Goal: Task Accomplishment & Management: Complete application form

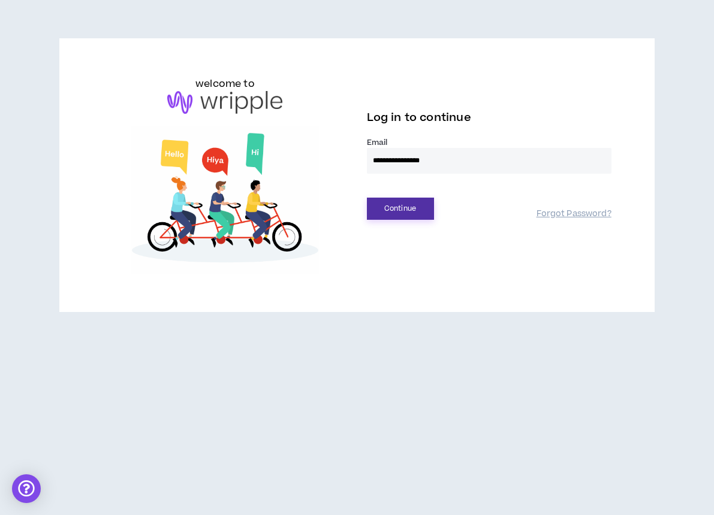
type input "**********"
click at [378, 209] on button "Continue" at bounding box center [400, 209] width 67 height 22
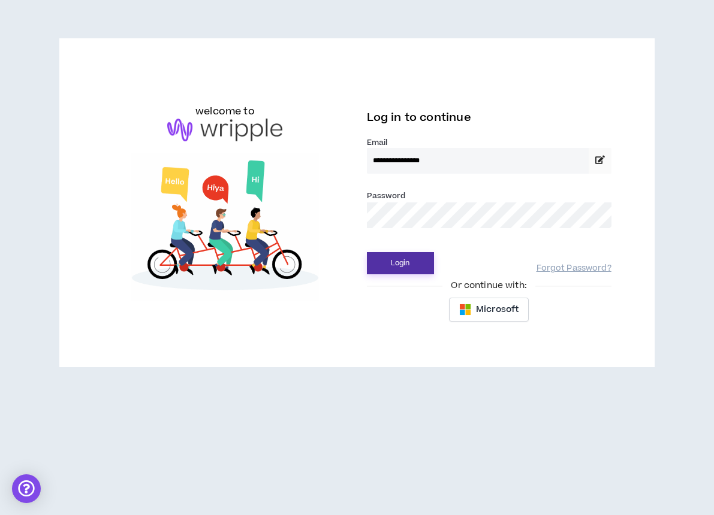
click at [392, 258] on button "Login" at bounding box center [400, 263] width 67 height 22
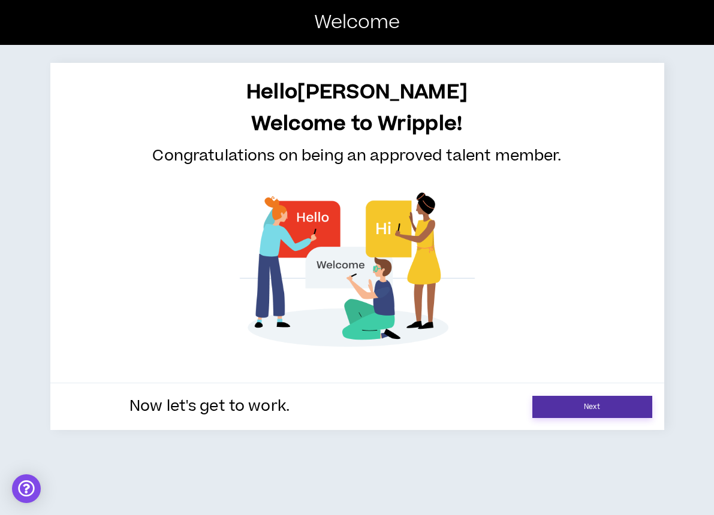
click at [552, 413] on link "Next" at bounding box center [592, 407] width 120 height 22
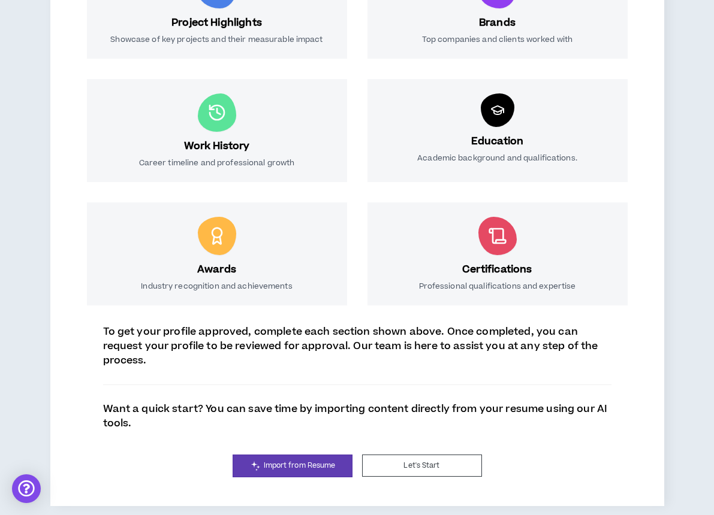
scroll to position [291, 0]
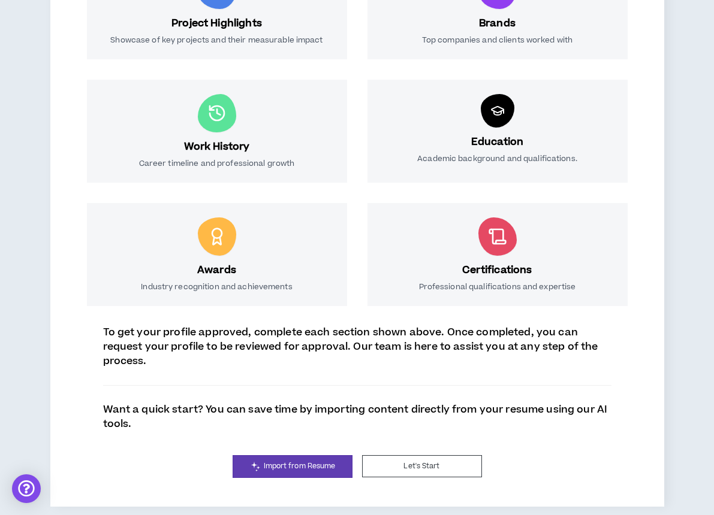
click at [201, 251] on div "Awards Industry recognition and achievements" at bounding box center [217, 254] width 260 height 103
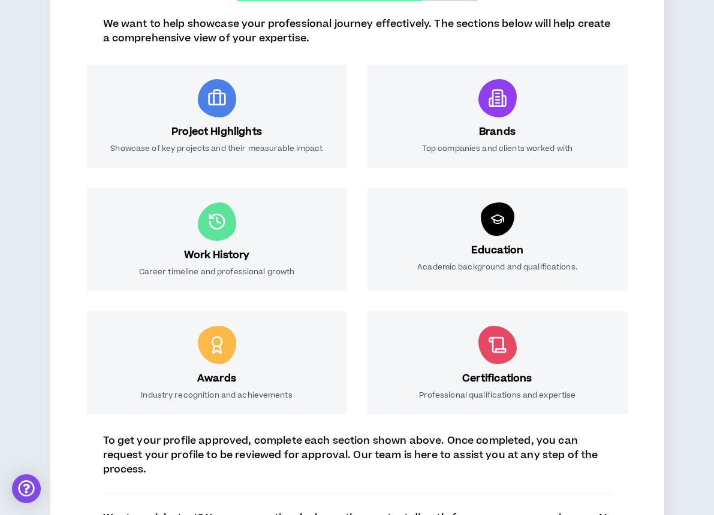
scroll to position [173, 0]
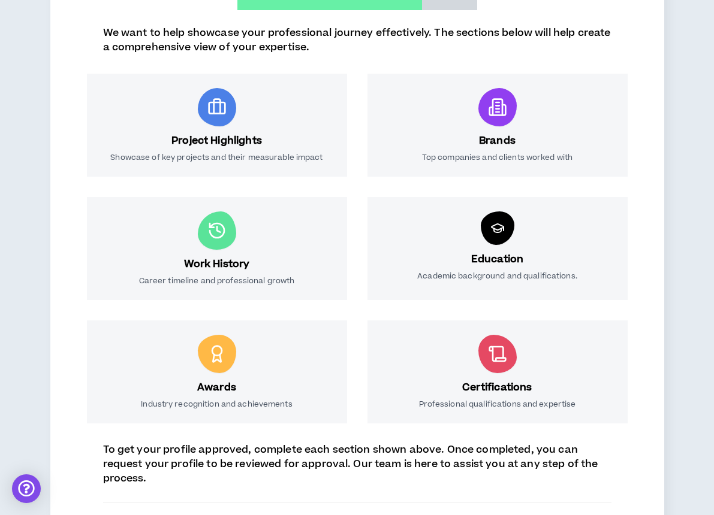
click at [222, 103] on icon at bounding box center [216, 107] width 19 height 19
click at [455, 104] on div "Brands Top companies and clients worked with" at bounding box center [497, 125] width 260 height 103
click at [491, 239] on div at bounding box center [498, 229] width 34 height 34
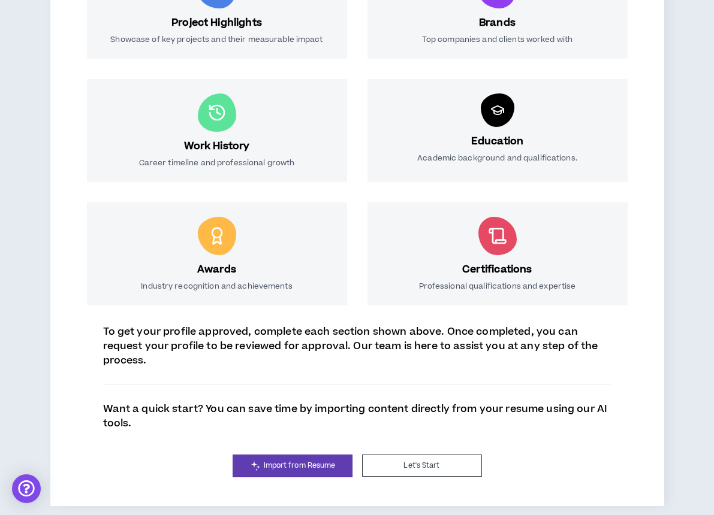
scroll to position [291, 0]
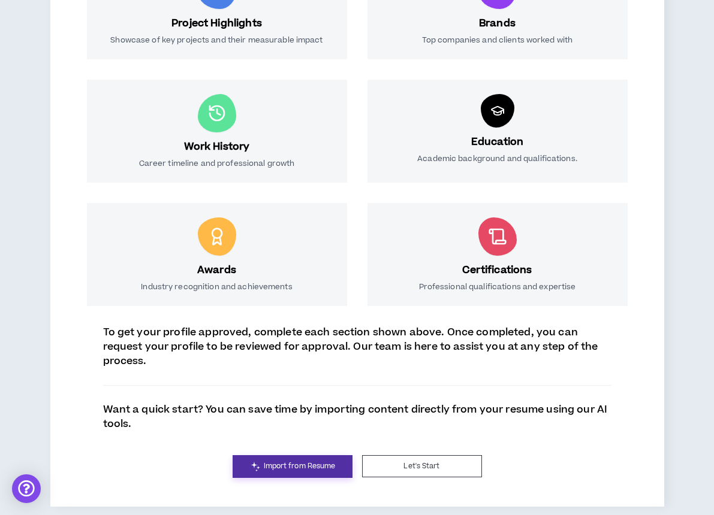
click at [323, 471] on span "Import from Resume" at bounding box center [300, 466] width 72 height 11
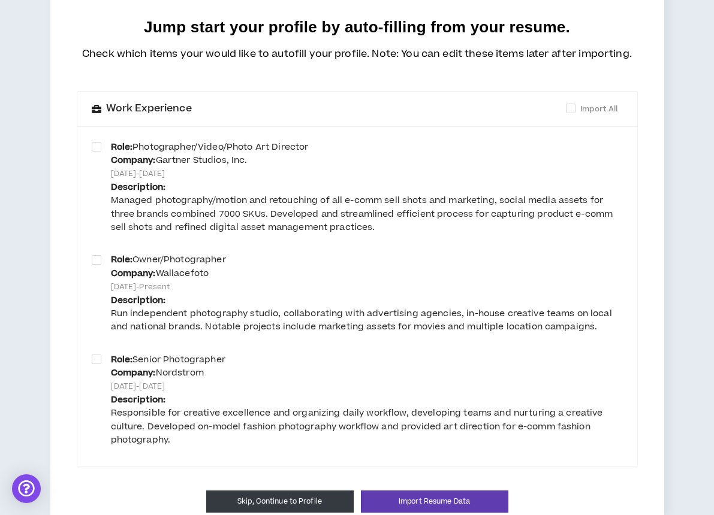
scroll to position [108, 0]
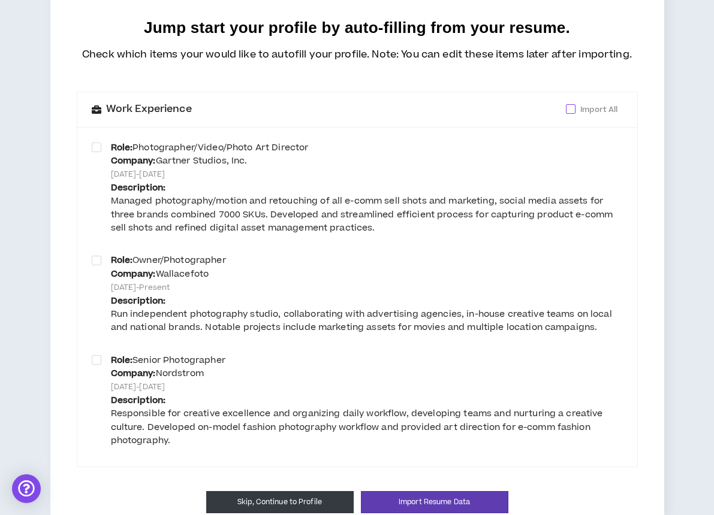
click at [571, 104] on span at bounding box center [571, 109] width 10 height 10
click at [398, 491] on button "Import Resume Data" at bounding box center [434, 502] width 147 height 22
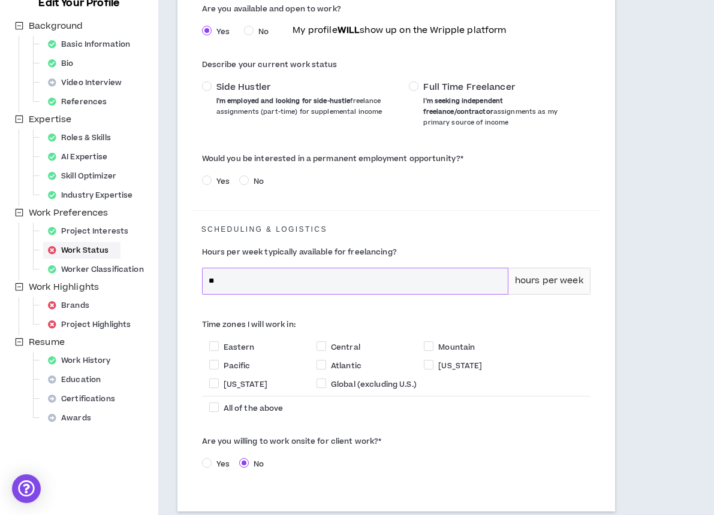
scroll to position [165, 0]
click at [321, 346] on span at bounding box center [321, 347] width 10 height 10
checkbox input "****"
click at [215, 345] on span at bounding box center [214, 347] width 10 height 10
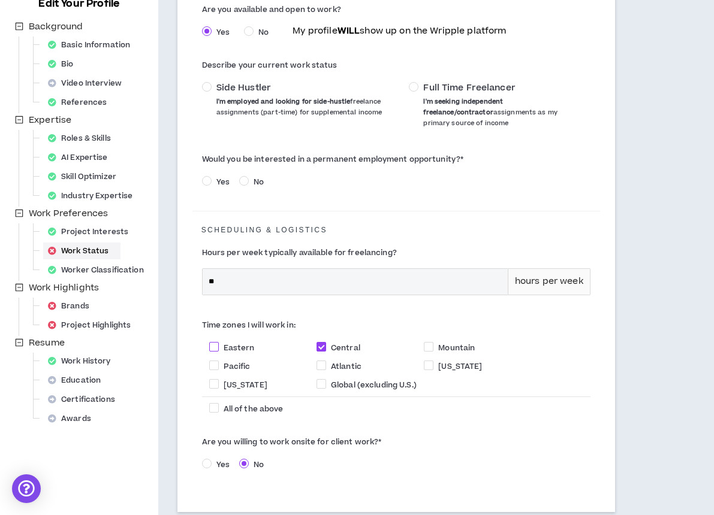
checkbox input "****"
click at [218, 366] on span at bounding box center [214, 366] width 10 height 10
checkbox input "****"
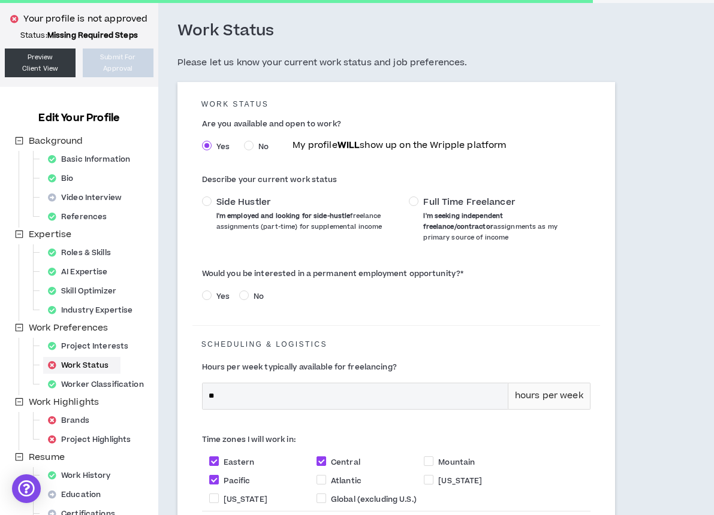
scroll to position [48, 0]
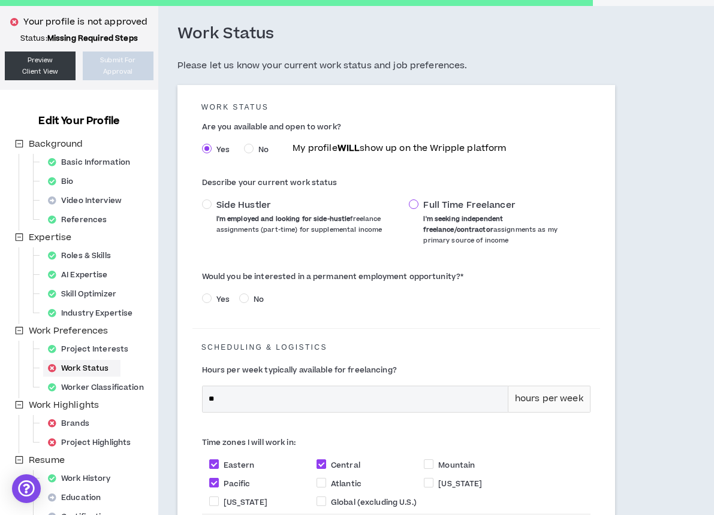
click at [416, 202] on span at bounding box center [414, 205] width 10 height 10
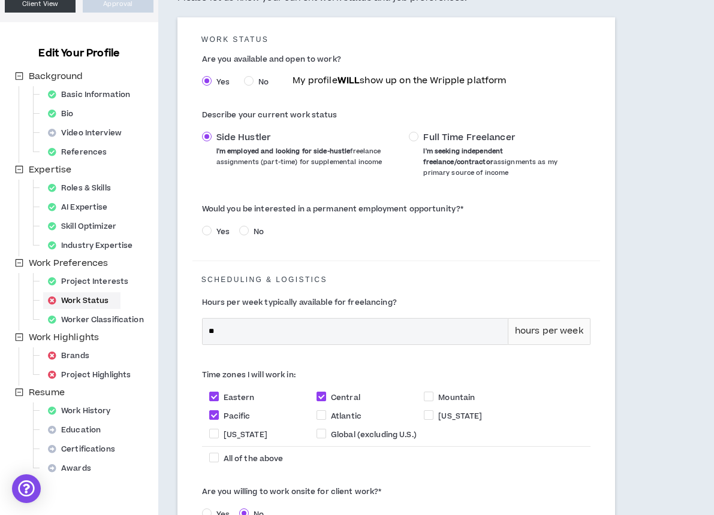
scroll to position [117, 0]
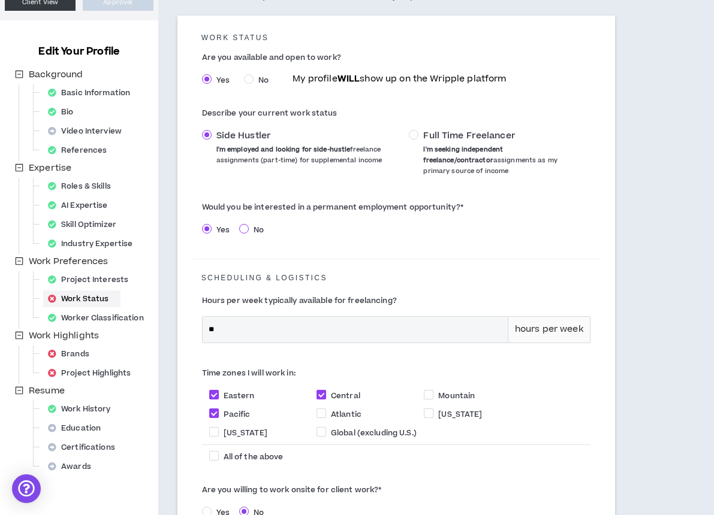
click at [246, 227] on span at bounding box center [244, 229] width 10 height 10
click at [210, 227] on span at bounding box center [207, 229] width 10 height 10
click at [415, 132] on span at bounding box center [414, 135] width 10 height 10
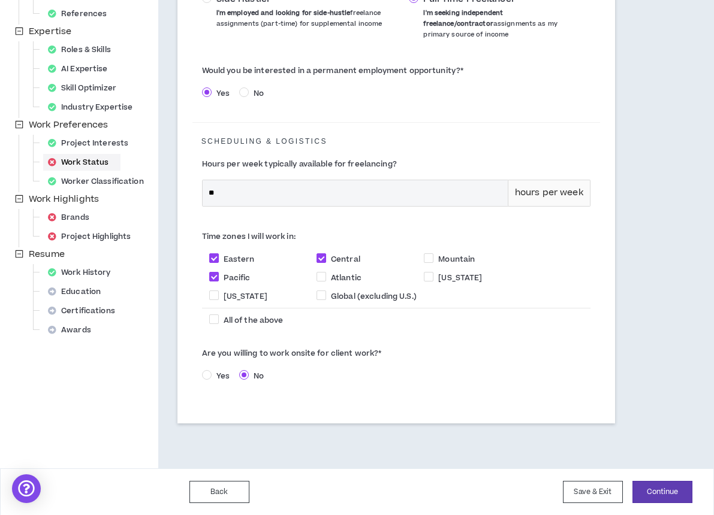
scroll to position [254, 0]
click at [651, 492] on button "Continue" at bounding box center [662, 493] width 60 height 22
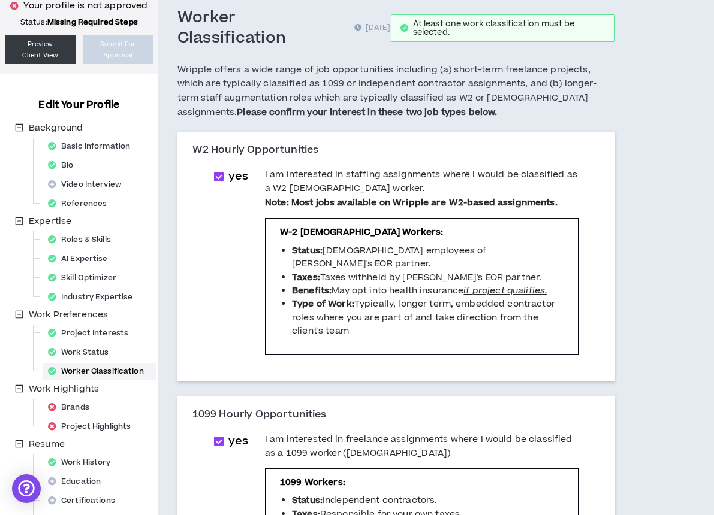
scroll to position [52, 0]
